Goal: Entertainment & Leisure: Consume media (video, audio)

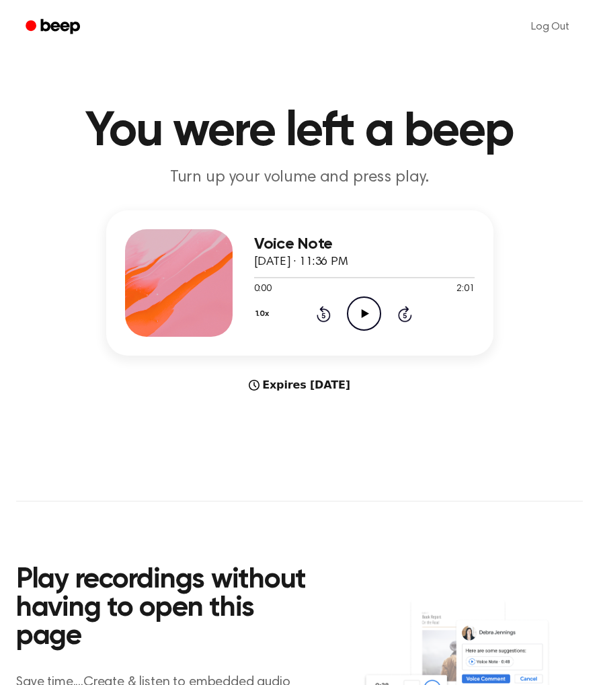
click at [368, 312] on icon "Play Audio" at bounding box center [364, 314] width 34 height 34
click at [323, 315] on icon at bounding box center [323, 315] width 3 height 5
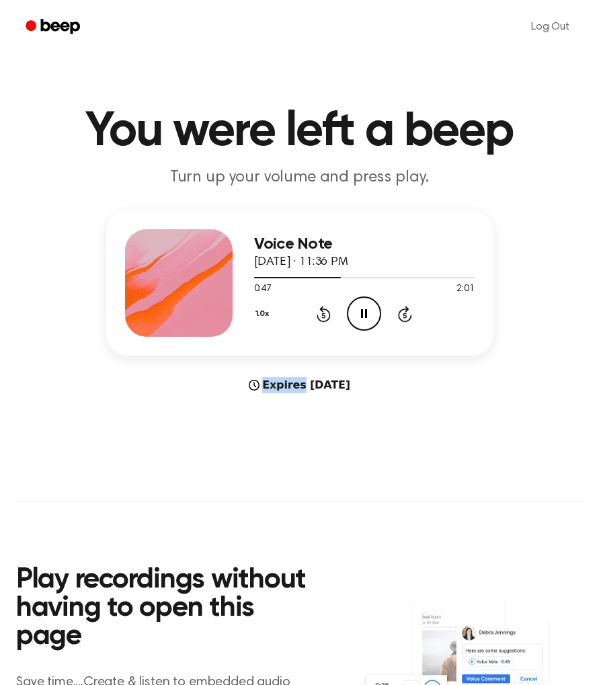
click at [323, 315] on icon at bounding box center [323, 315] width 3 height 5
click at [322, 318] on icon "Rewind 5 seconds" at bounding box center [323, 313] width 15 height 17
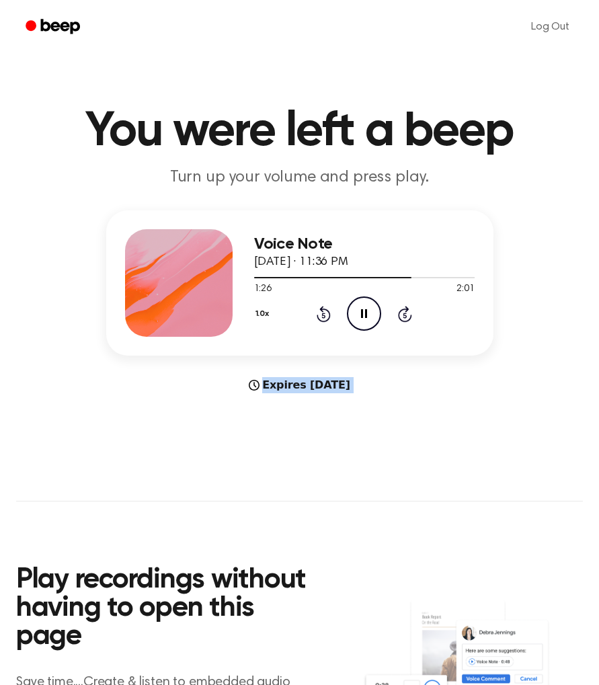
click at [325, 311] on icon "Rewind 5 seconds" at bounding box center [323, 313] width 15 height 17
click at [324, 311] on icon "Rewind 5 seconds" at bounding box center [323, 313] width 15 height 17
click at [322, 317] on icon at bounding box center [323, 315] width 3 height 5
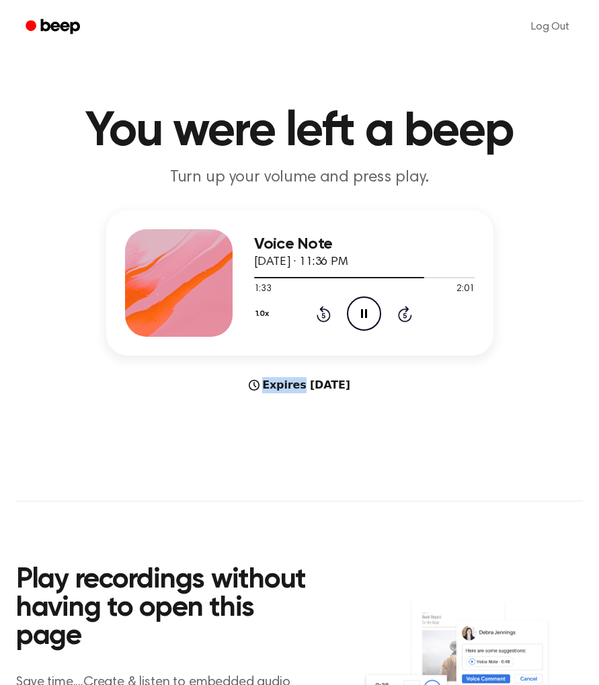
click at [322, 317] on icon at bounding box center [323, 315] width 3 height 5
click at [322, 311] on icon at bounding box center [324, 314] width 14 height 16
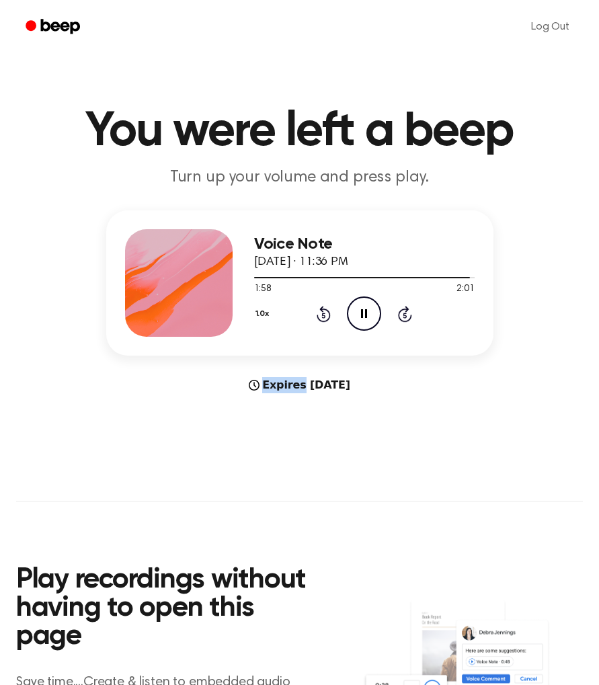
click at [322, 311] on icon at bounding box center [324, 314] width 14 height 16
click at [322, 312] on icon at bounding box center [324, 314] width 14 height 16
click at [322, 311] on icon at bounding box center [324, 314] width 14 height 16
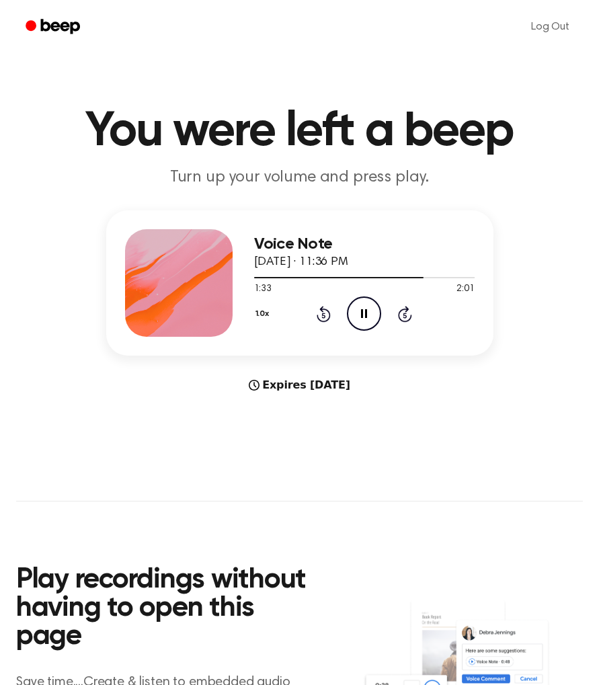
click at [322, 311] on icon at bounding box center [324, 314] width 14 height 16
click at [325, 317] on icon at bounding box center [323, 315] width 3 height 5
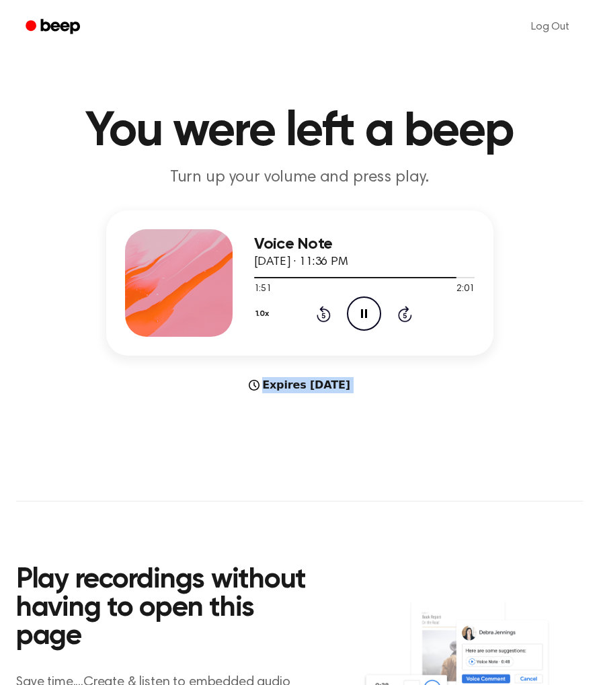
click at [325, 317] on icon at bounding box center [323, 315] width 3 height 5
click at [364, 319] on icon "Play Audio" at bounding box center [364, 314] width 34 height 34
